Goal: Navigation & Orientation: Find specific page/section

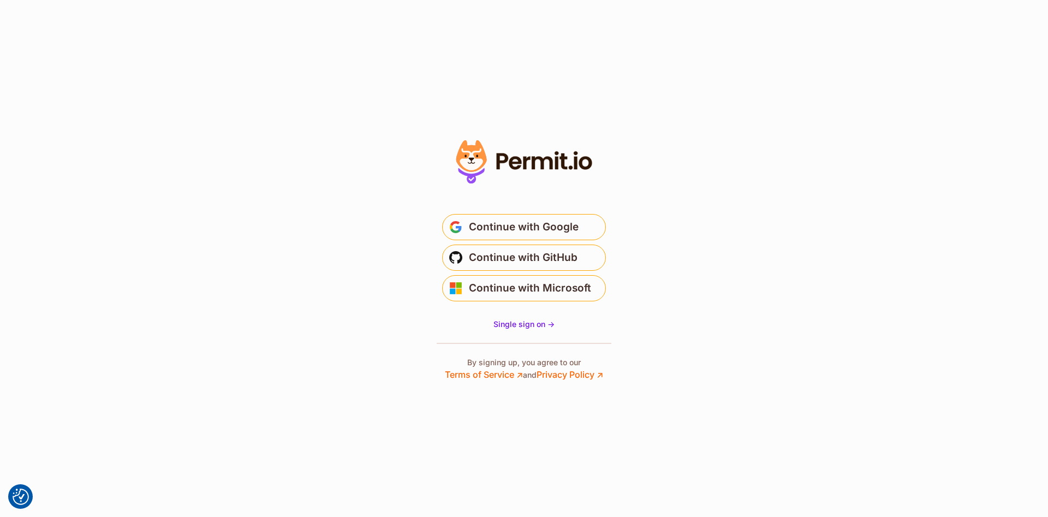
click at [314, 233] on section "Or" at bounding box center [524, 258] width 1048 height 517
click at [502, 260] on span "Continue with GitHub" at bounding box center [523, 257] width 109 height 17
click at [488, 252] on span "Continue with GitHub" at bounding box center [523, 257] width 109 height 17
